Goal: Information Seeking & Learning: Learn about a topic

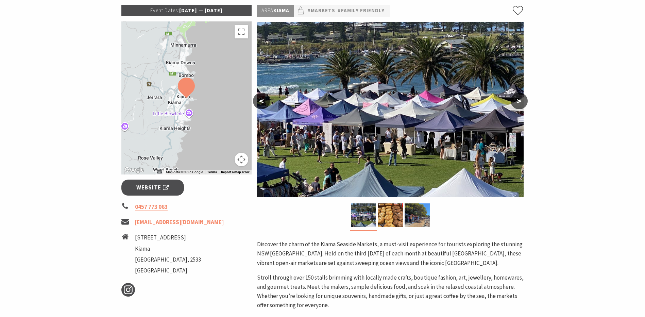
scroll to position [34, 0]
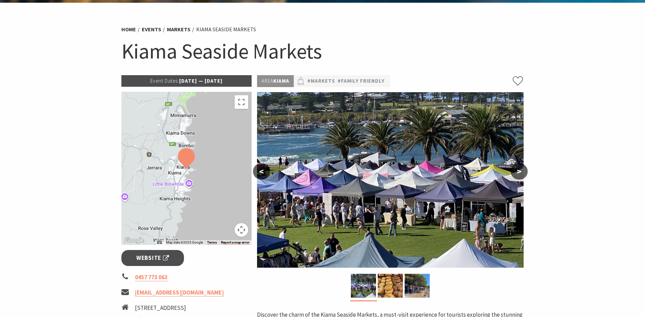
click at [213, 31] on li "Kiama Seaside Markets" at bounding box center [226, 29] width 60 height 9
click at [181, 30] on link "Markets" at bounding box center [178, 29] width 23 height 7
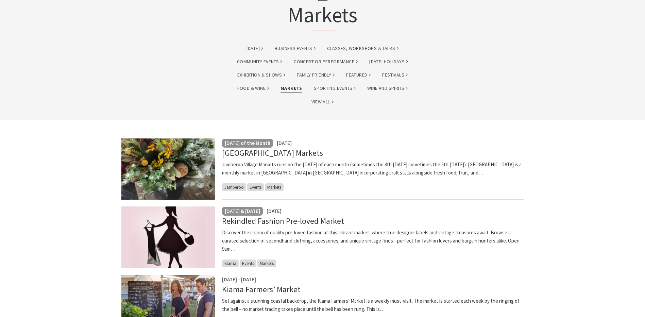
scroll to position [68, 0]
click at [291, 92] on link "Markets" at bounding box center [291, 89] width 22 height 8
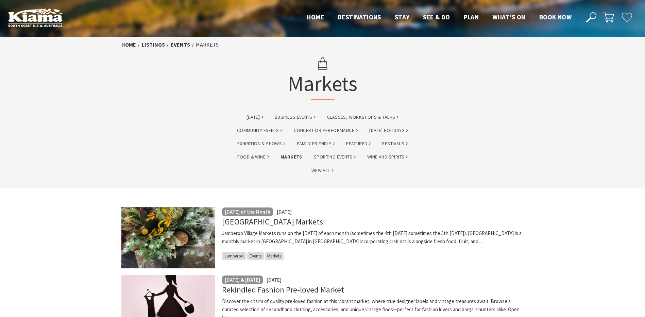
click at [184, 45] on link "Events" at bounding box center [180, 44] width 19 height 7
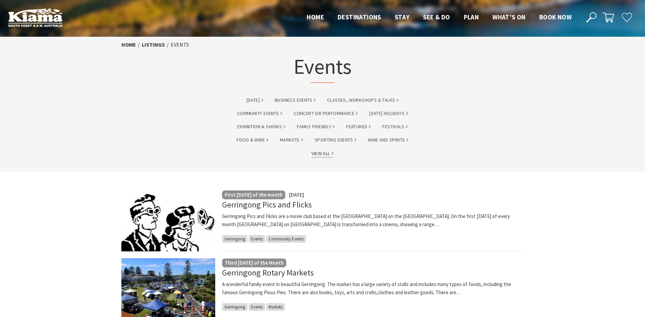
click at [319, 151] on link "View All" at bounding box center [322, 154] width 22 height 8
click at [51, 12] on img at bounding box center [35, 17] width 54 height 19
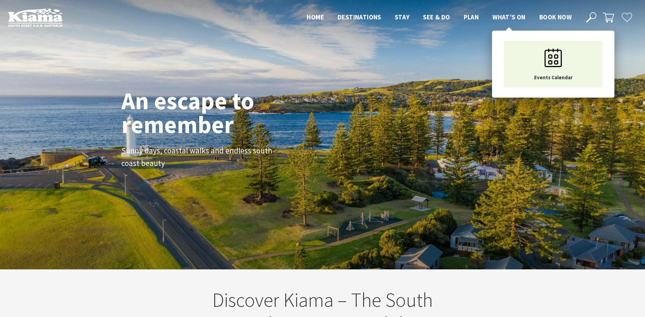
click at [522, 14] on span "What’s On" at bounding box center [508, 17] width 33 height 8
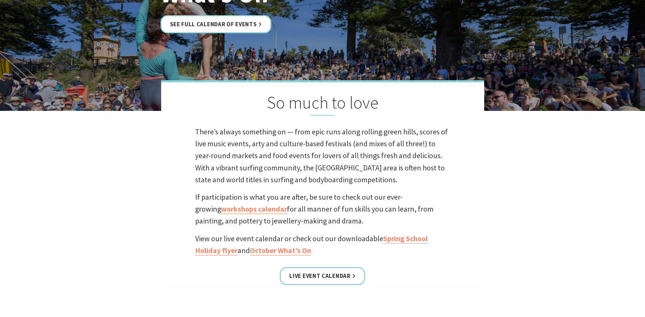
scroll to position [238, 0]
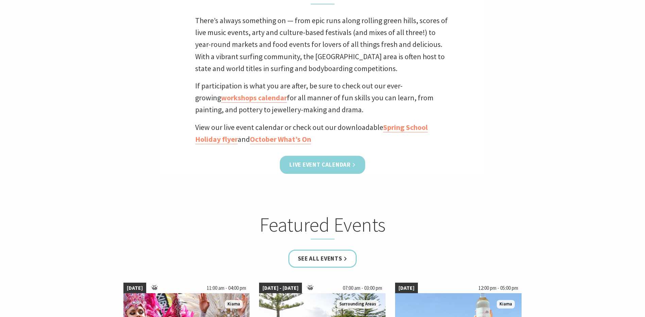
click at [314, 165] on link "Live Event Calendar" at bounding box center [322, 165] width 85 height 18
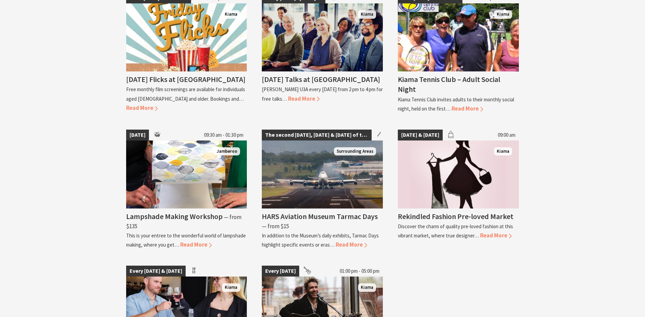
scroll to position [1291, 0]
